Goal: Use online tool/utility: Utilize a website feature to perform a specific function

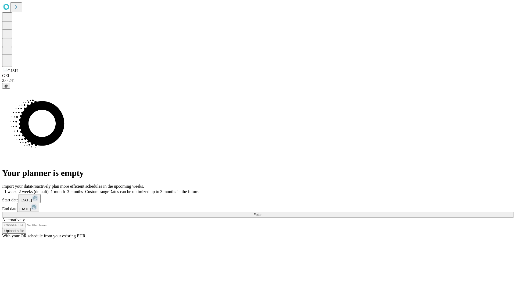
click at [262, 213] on span "Fetch" at bounding box center [257, 215] width 9 height 4
